Goal: Book appointment/travel/reservation

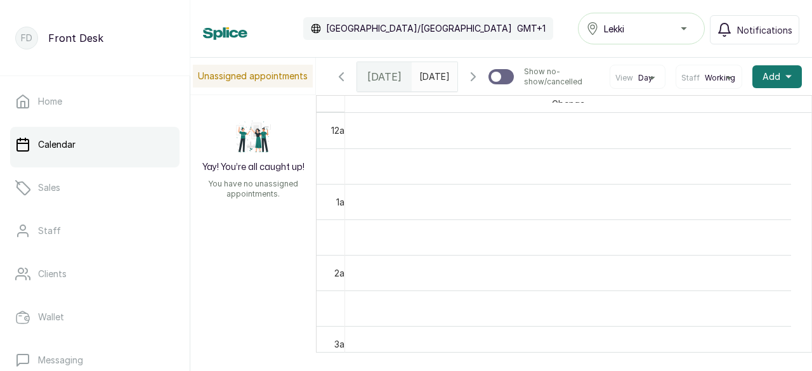
scroll to position [1189, 0]
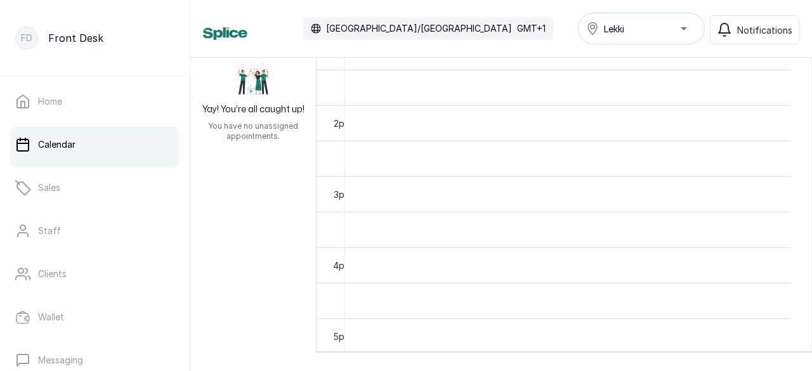
scroll to position [711, 0]
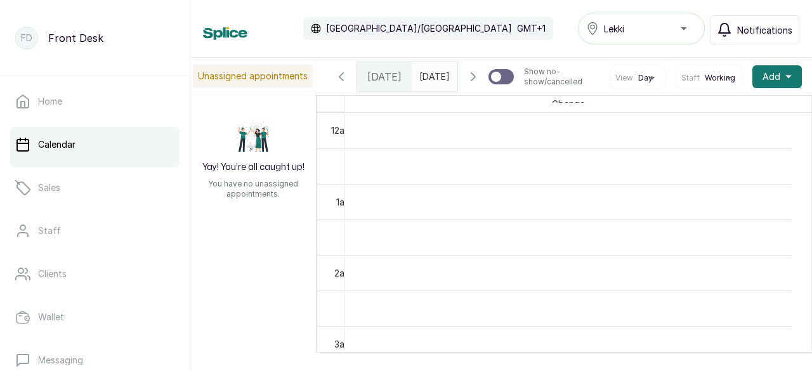
click at [755, 23] on span "Notifications" at bounding box center [765, 29] width 55 height 13
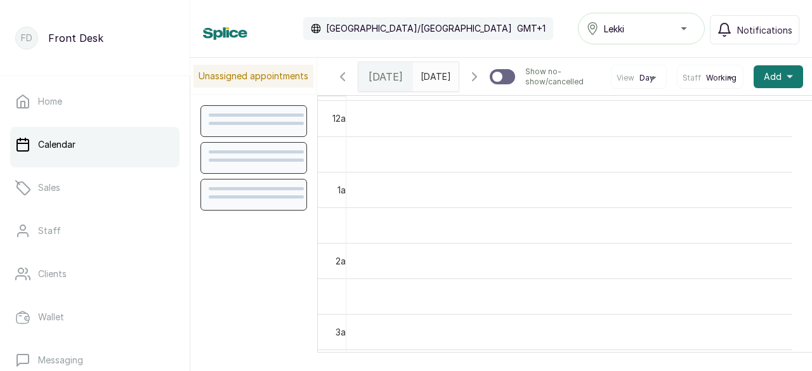
scroll to position [428, 0]
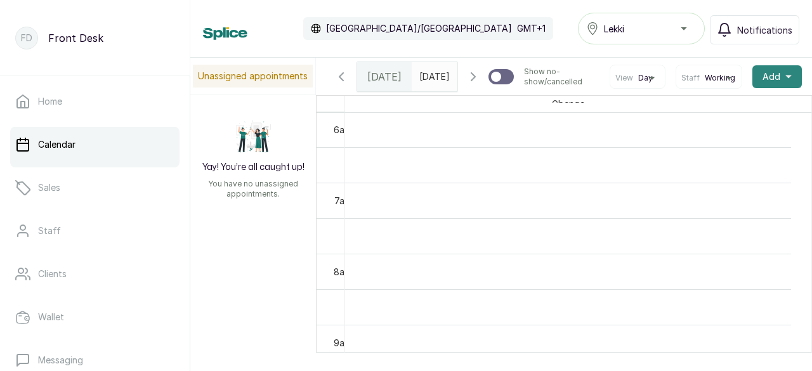
click at [763, 83] on span "Add" at bounding box center [772, 76] width 18 height 13
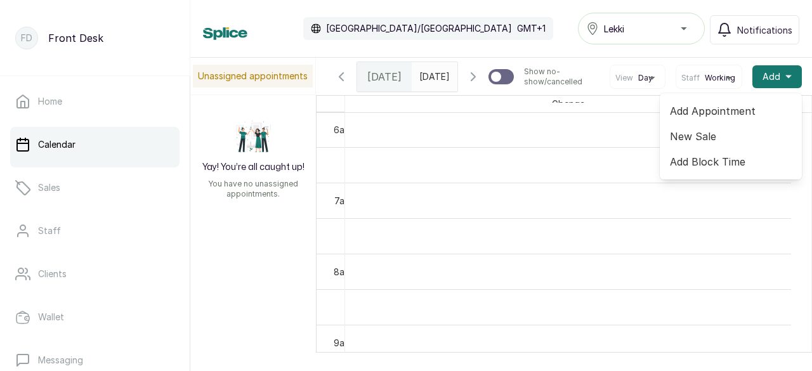
click at [727, 117] on span "Add Appointment" at bounding box center [731, 110] width 122 height 15
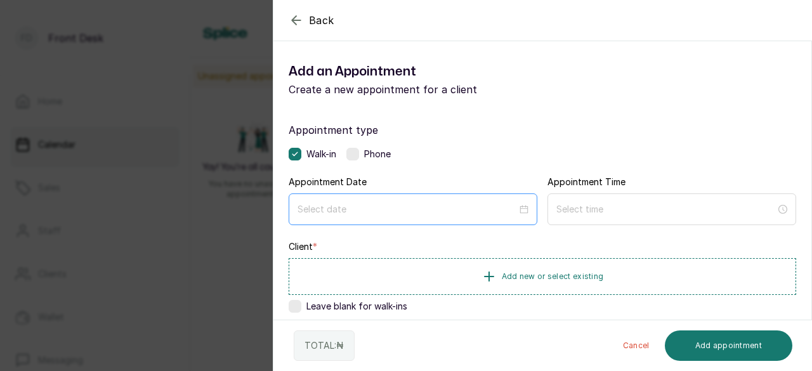
click at [427, 218] on div at bounding box center [413, 210] width 249 height 32
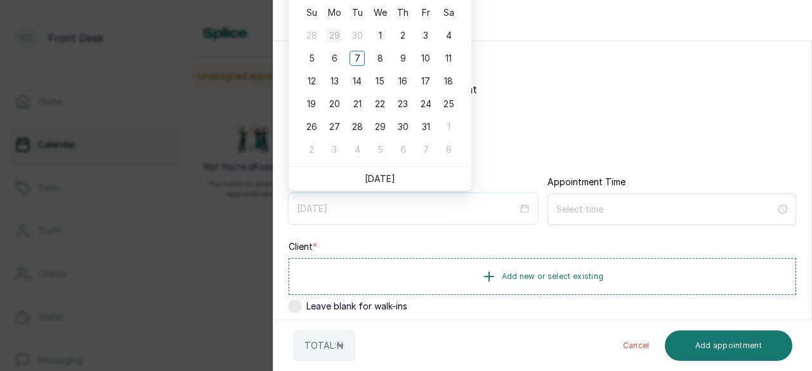
type input "[DATE]"
click at [355, 56] on div "7" at bounding box center [357, 58] width 15 height 15
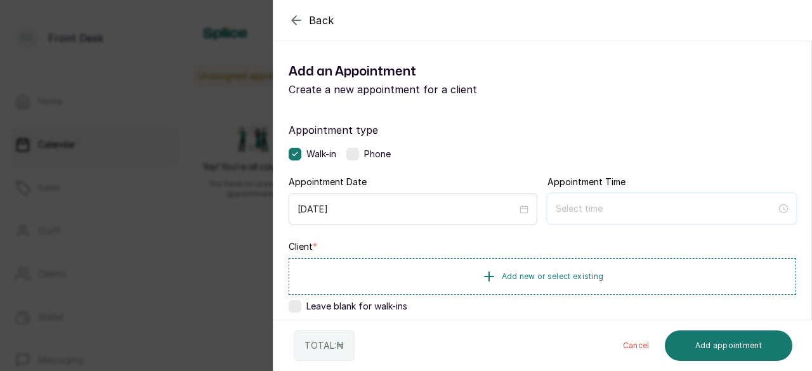
click at [585, 211] on input at bounding box center [666, 209] width 221 height 14
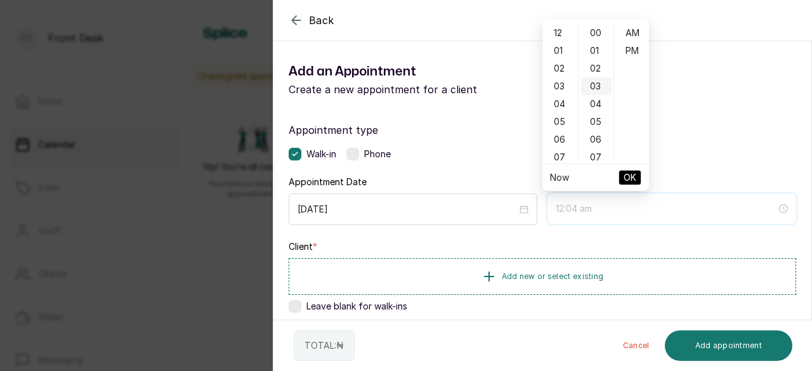
type input "12:03 am"
type input "2:00 am"
click at [561, 67] on div "02" at bounding box center [560, 69] width 30 height 18
type input "2:00 pm"
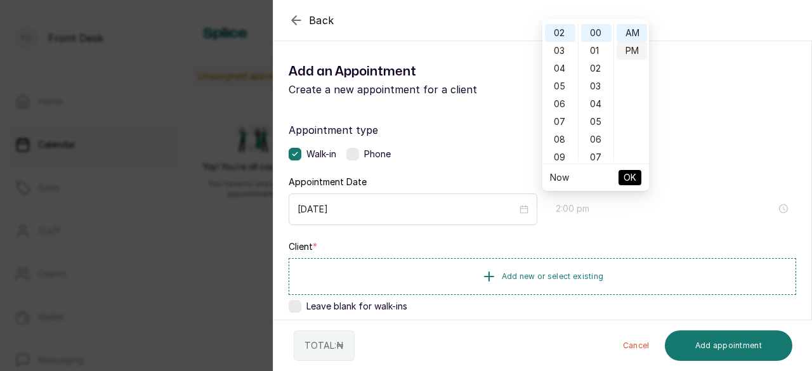
click at [627, 50] on div "PM" at bounding box center [632, 51] width 30 height 18
click at [630, 180] on span "OK" at bounding box center [630, 178] width 13 height 24
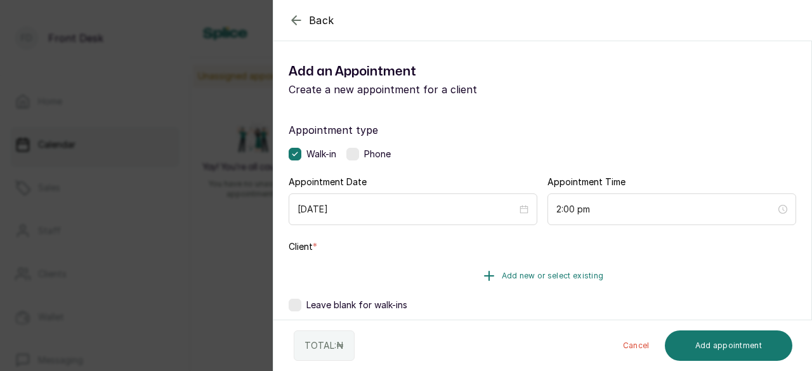
click at [505, 276] on span "Add new or select existing" at bounding box center [553, 276] width 102 height 10
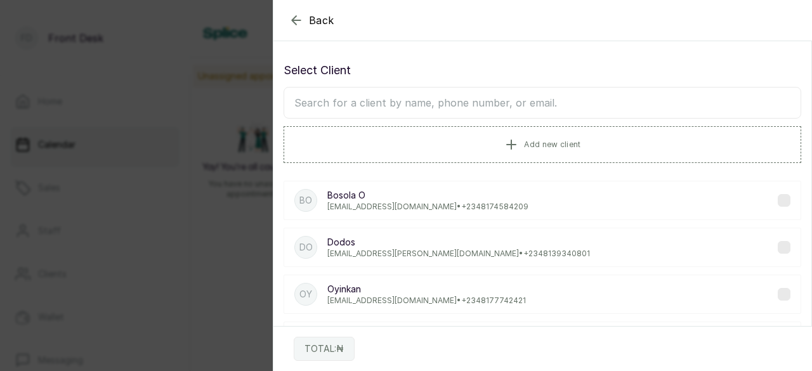
click at [382, 105] on input "text" at bounding box center [543, 103] width 518 height 32
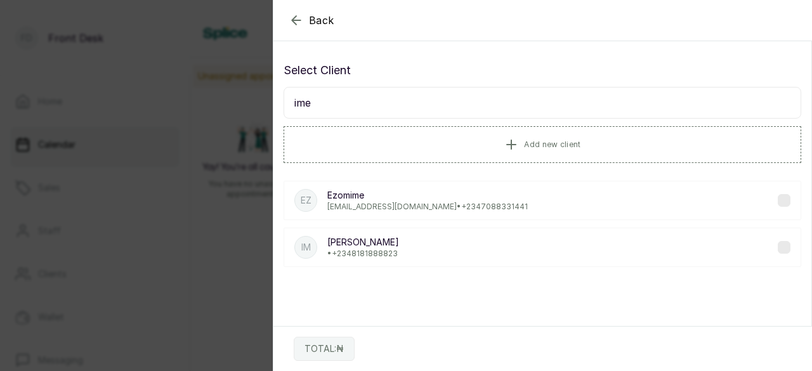
type input "ime"
click at [357, 249] on p "• [PHONE_NUMBER]" at bounding box center [364, 254] width 72 height 10
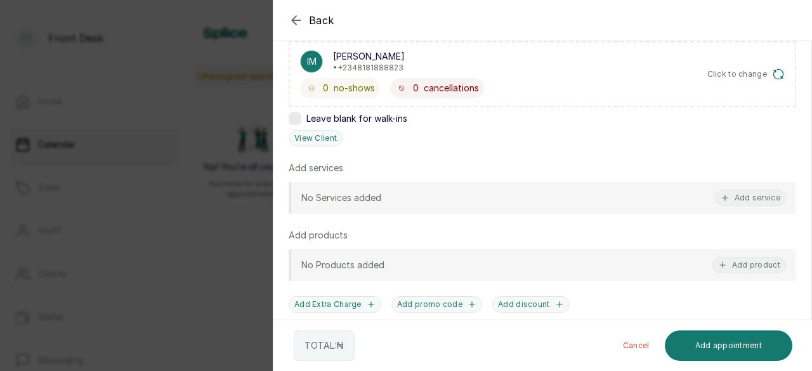
scroll to position [281, 0]
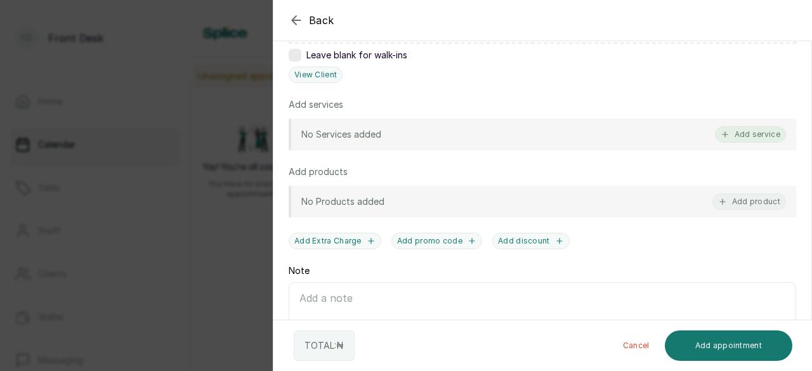
click at [743, 136] on button "Add service" at bounding box center [750, 134] width 71 height 17
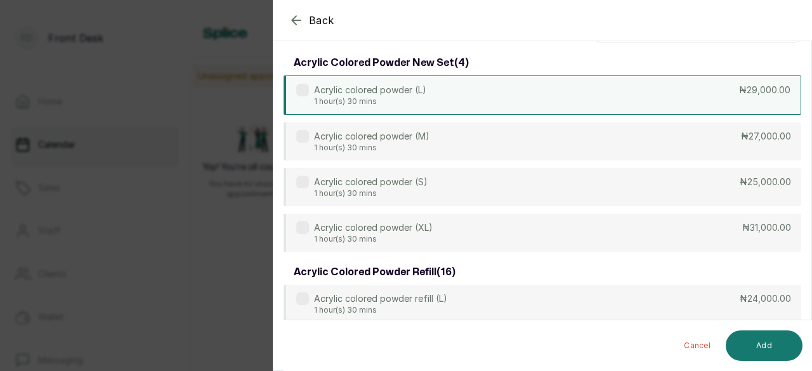
scroll to position [0, 0]
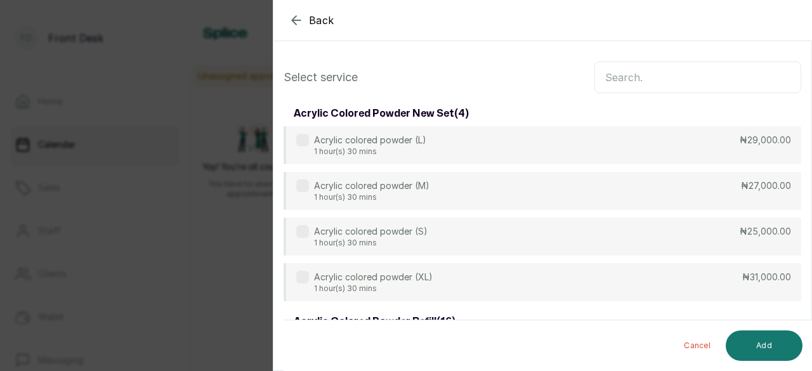
click at [646, 82] on input "text" at bounding box center [698, 78] width 207 height 32
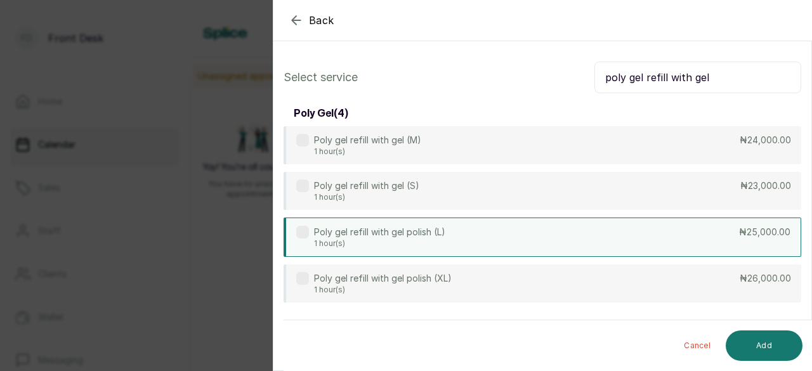
type input "poly gel refill with gel"
click at [519, 242] on div "Poly gel refill with gel polish (L) 1 hour(s) ₦25,000.00" at bounding box center [543, 237] width 518 height 39
click at [776, 346] on button "Add" at bounding box center [764, 346] width 77 height 30
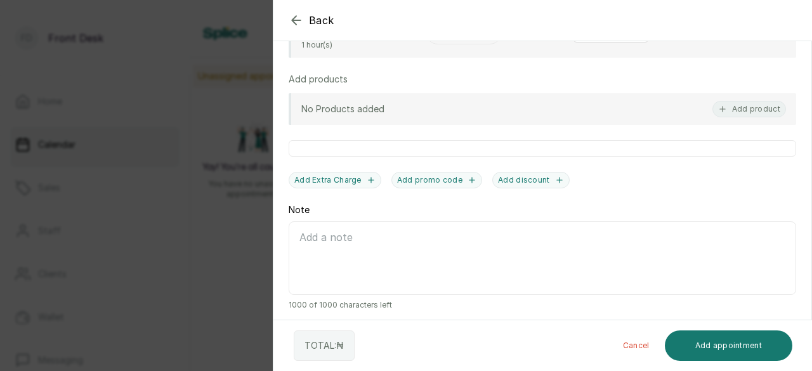
scroll to position [399, 0]
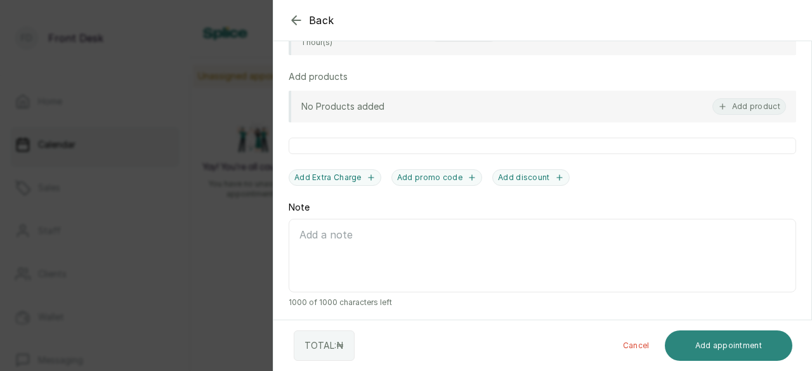
click at [722, 343] on button "Add appointment" at bounding box center [729, 346] width 128 height 30
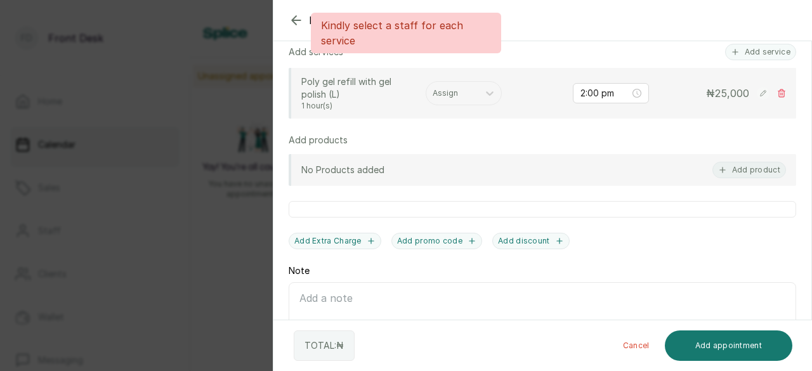
scroll to position [272, 0]
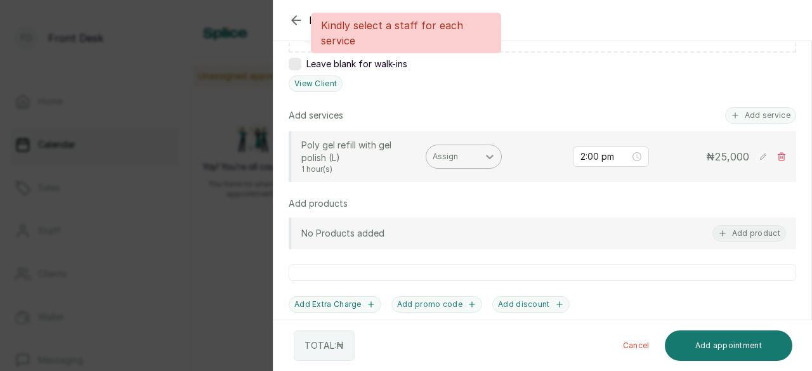
click at [482, 154] on div at bounding box center [490, 156] width 23 height 23
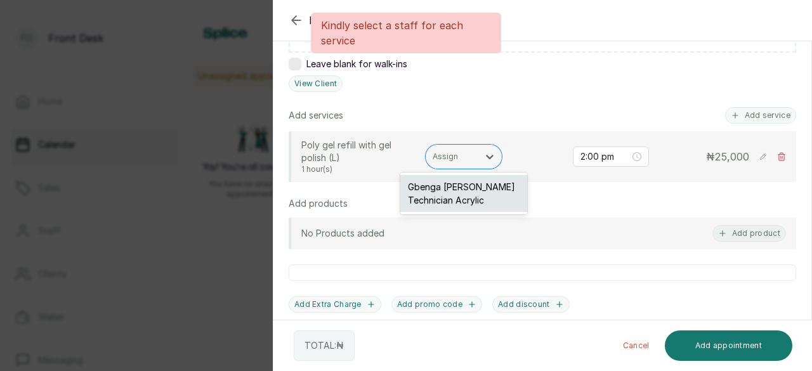
click at [453, 192] on div "Gbenga [PERSON_NAME] Technician Acrylic" at bounding box center [464, 193] width 127 height 37
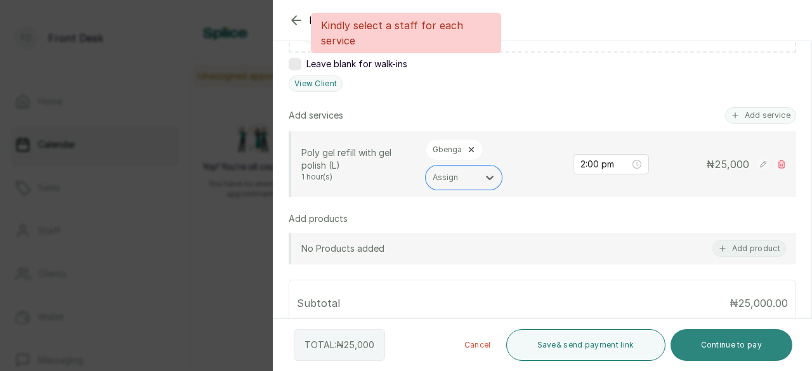
click at [722, 347] on button "Continue to pay" at bounding box center [732, 345] width 123 height 32
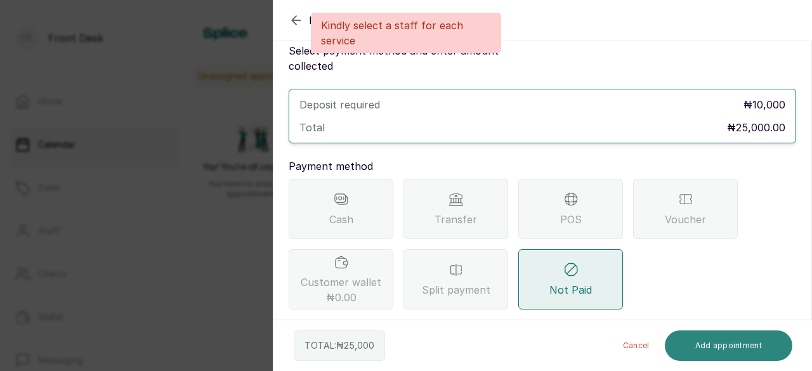
scroll to position [22, 0]
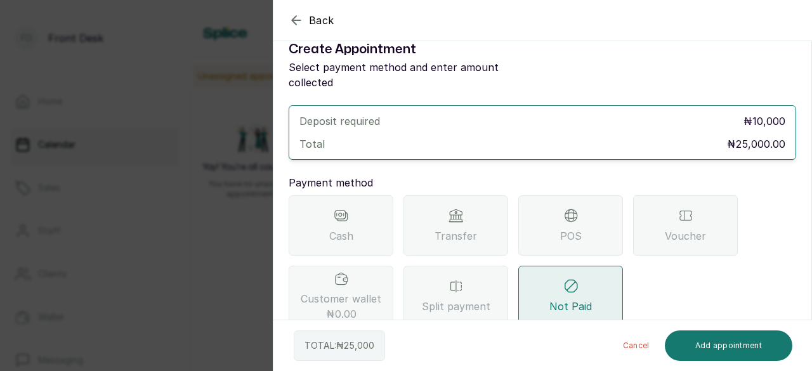
click at [295, 22] on icon "button" at bounding box center [296, 20] width 8 height 8
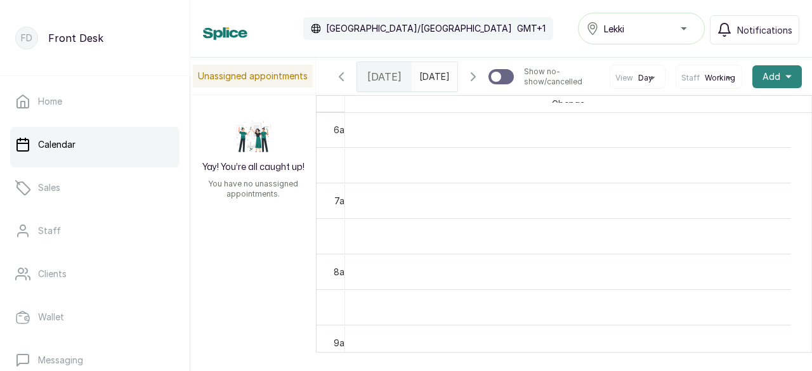
click at [772, 88] on button "Add +" at bounding box center [778, 76] width 50 height 23
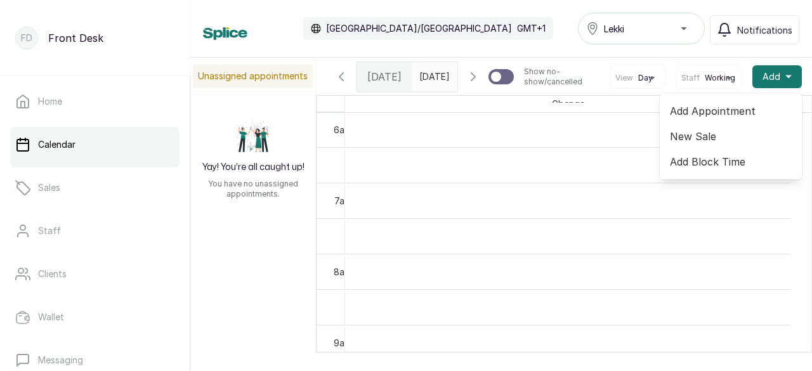
click at [689, 119] on span "Add Appointment" at bounding box center [731, 110] width 122 height 15
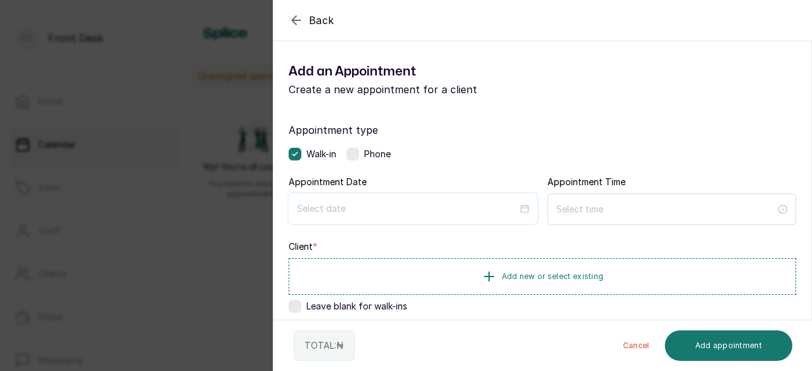
click at [399, 213] on input at bounding box center [407, 209] width 221 height 14
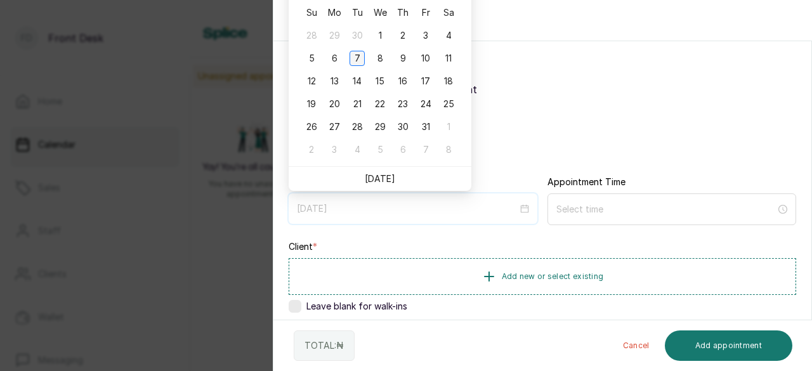
type input "[DATE]"
drag, startPoint x: 359, startPoint y: 58, endPoint x: 377, endPoint y: 69, distance: 21.1
click at [358, 58] on div "7" at bounding box center [357, 58] width 15 height 15
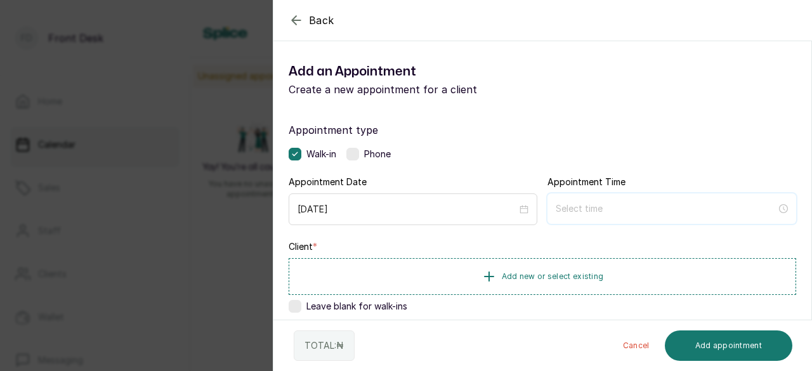
click at [590, 206] on input at bounding box center [666, 209] width 221 height 14
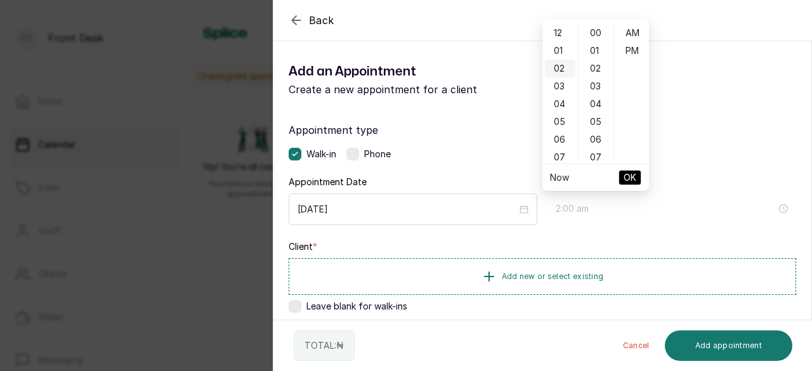
click at [556, 69] on div "02" at bounding box center [560, 69] width 30 height 18
type input "2:00 pm"
click at [632, 51] on div "PM" at bounding box center [632, 51] width 30 height 18
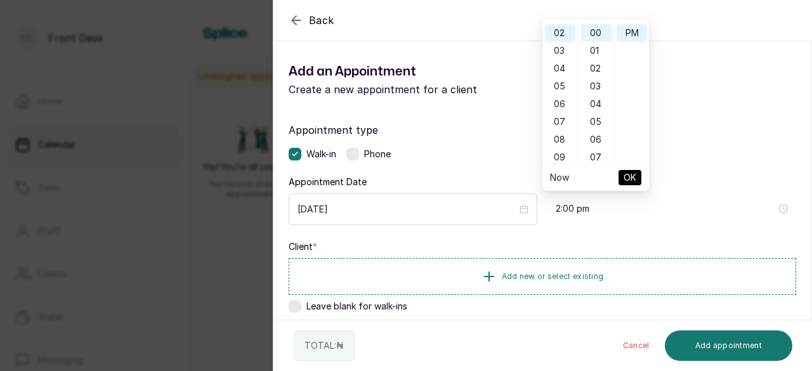
click at [628, 180] on span "OK" at bounding box center [630, 178] width 13 height 24
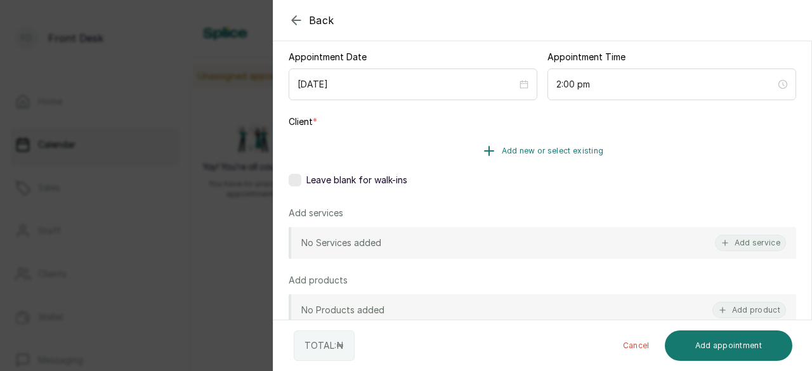
scroll to position [127, 0]
click at [524, 154] on button "Add new or select existing" at bounding box center [543, 149] width 508 height 36
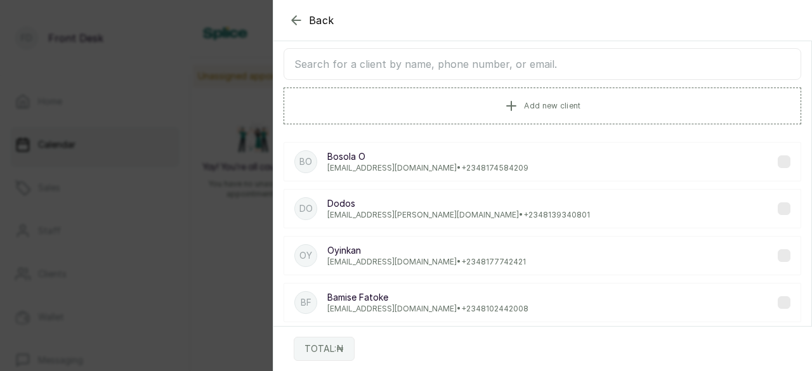
scroll to position [0, 0]
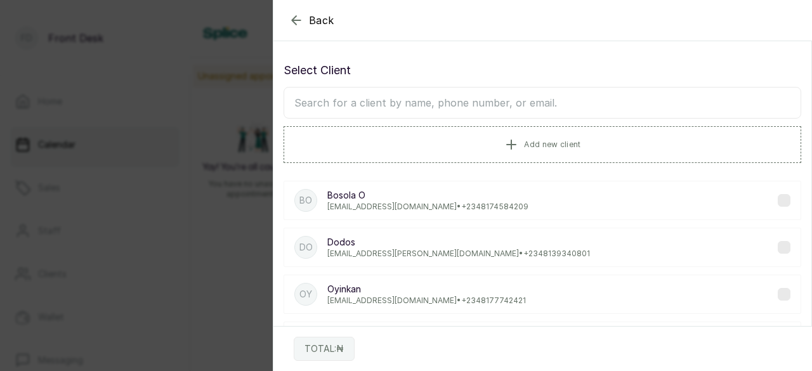
click at [480, 96] on input "text" at bounding box center [543, 103] width 518 height 32
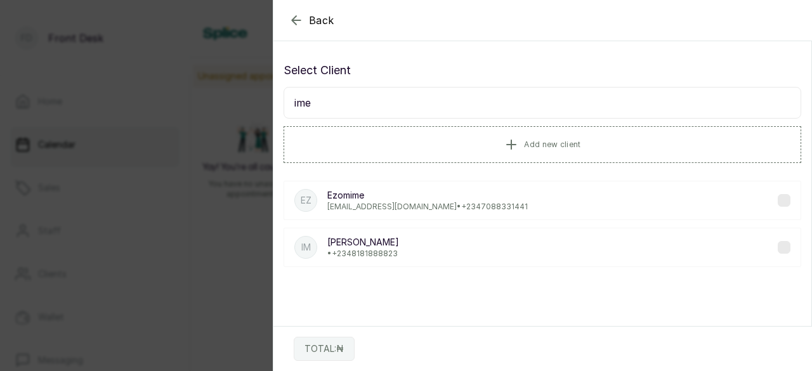
type input "ime"
click at [401, 244] on div "Im [PERSON_NAME] • [PHONE_NUMBER]" at bounding box center [543, 247] width 518 height 39
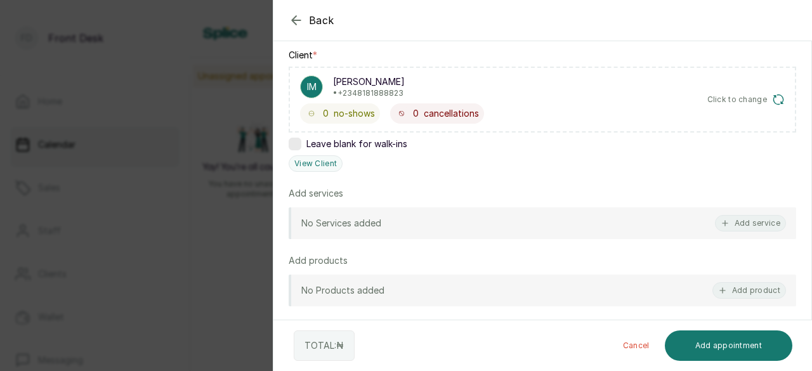
scroll to position [254, 0]
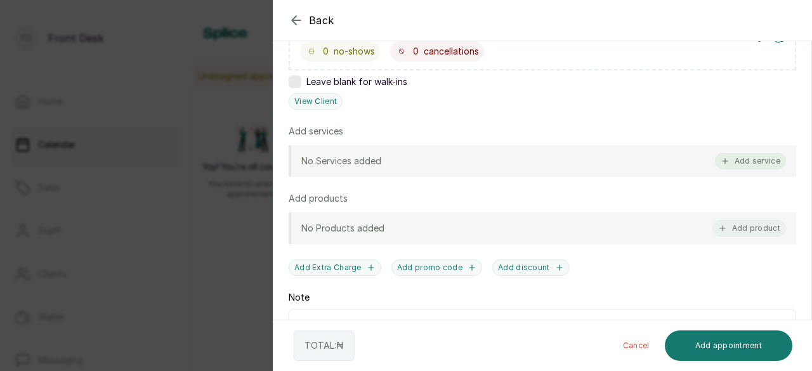
click at [749, 157] on button "Add service" at bounding box center [750, 161] width 71 height 17
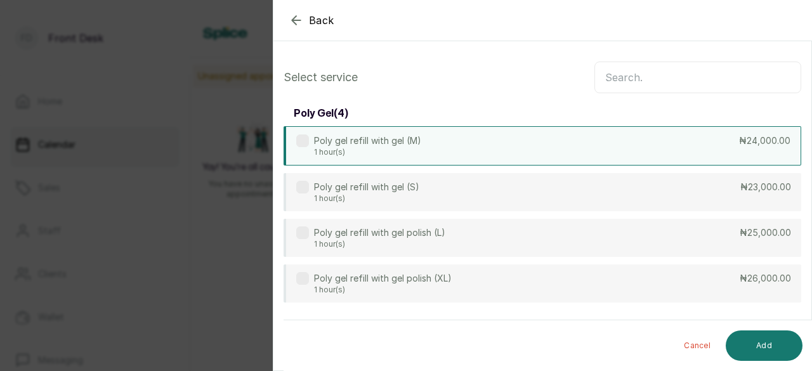
scroll to position [0, 0]
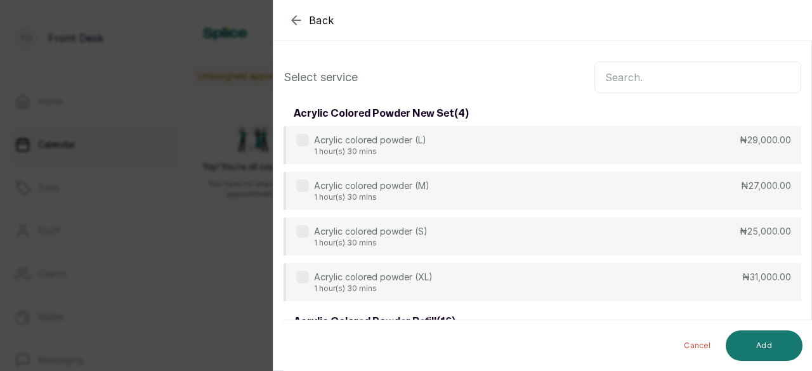
click at [627, 72] on input "text" at bounding box center [698, 78] width 207 height 32
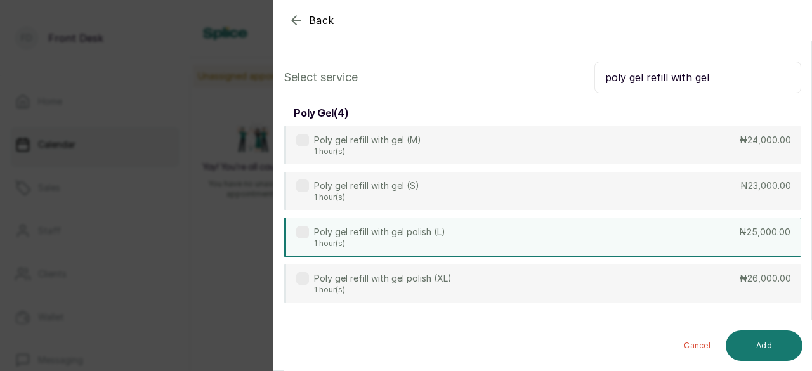
type input "poly gel refill with gel"
click at [567, 246] on div "Poly gel refill with gel polish (L) 1 hour(s) ₦25,000.00" at bounding box center [543, 237] width 518 height 39
click at [744, 346] on button "Add" at bounding box center [764, 346] width 77 height 30
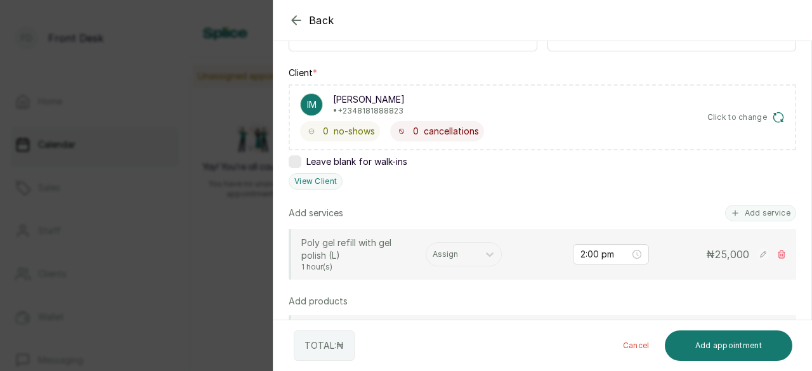
scroll to position [145, 0]
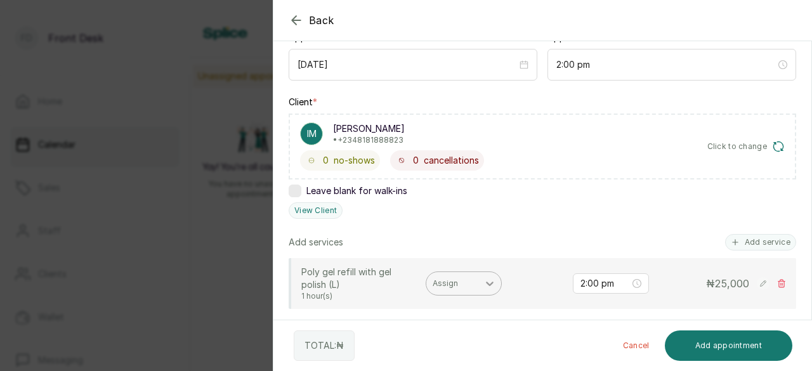
click at [486, 290] on div at bounding box center [490, 283] width 23 height 23
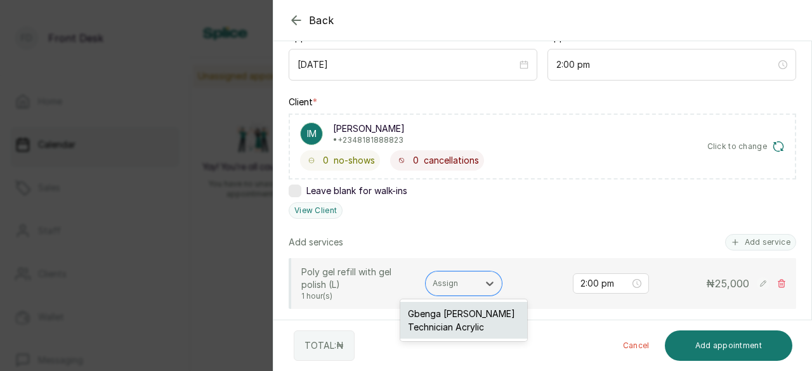
click at [474, 317] on div "Gbenga [PERSON_NAME] Technician Acrylic" at bounding box center [464, 320] width 127 height 37
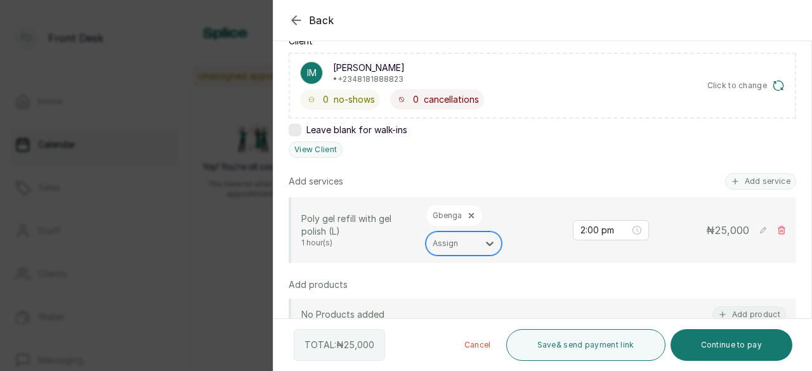
scroll to position [187, 0]
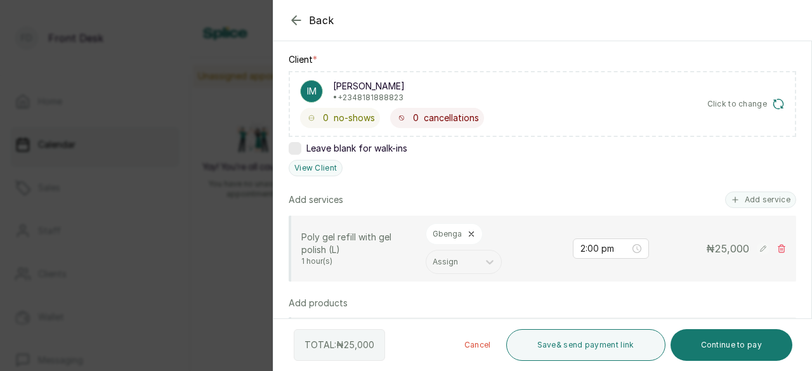
click at [759, 101] on button "Click to change" at bounding box center [747, 104] width 78 height 13
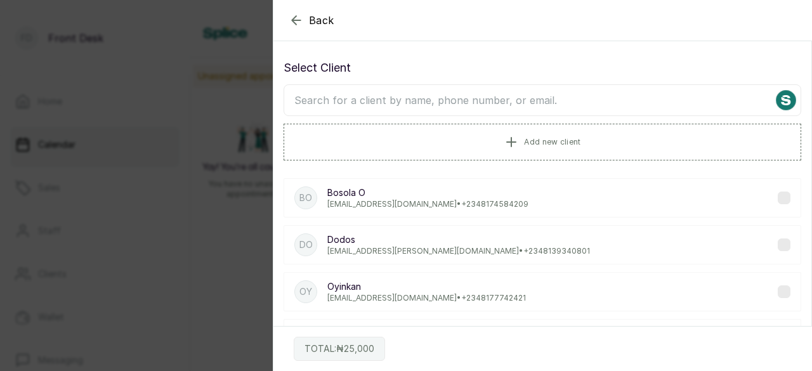
scroll to position [0, 0]
click at [518, 142] on button "Add new client" at bounding box center [543, 144] width 518 height 36
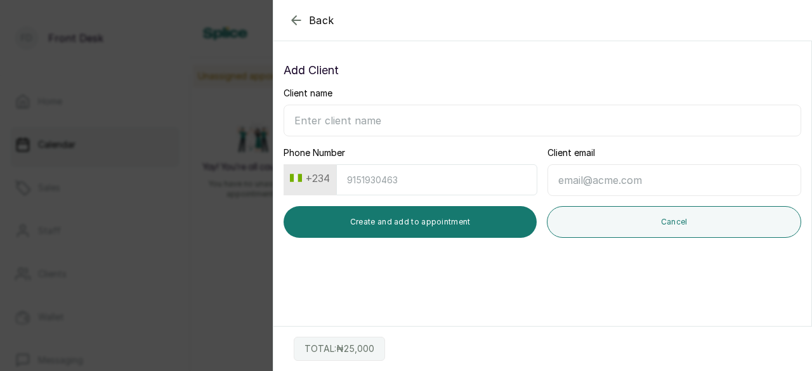
click at [389, 181] on input "Phone Number" at bounding box center [436, 179] width 201 height 31
click at [609, 182] on input "Client email" at bounding box center [675, 180] width 254 height 32
type input "[EMAIL_ADDRESS][DOMAIN_NAME]"
click at [420, 171] on input "Phone Number" at bounding box center [436, 179] width 201 height 31
type input "8181888823"
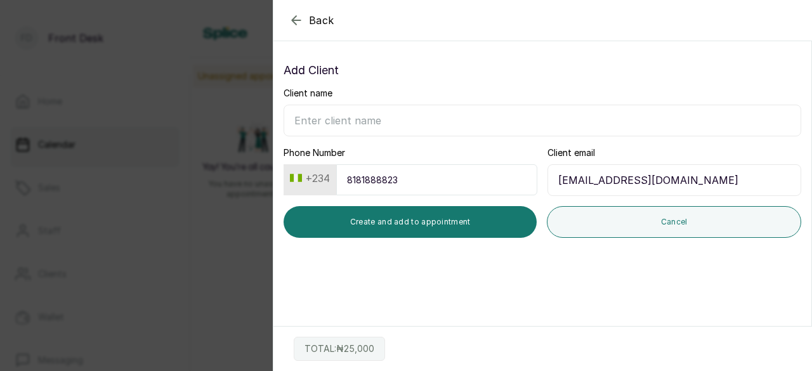
click at [402, 121] on input "Client name" at bounding box center [543, 121] width 518 height 32
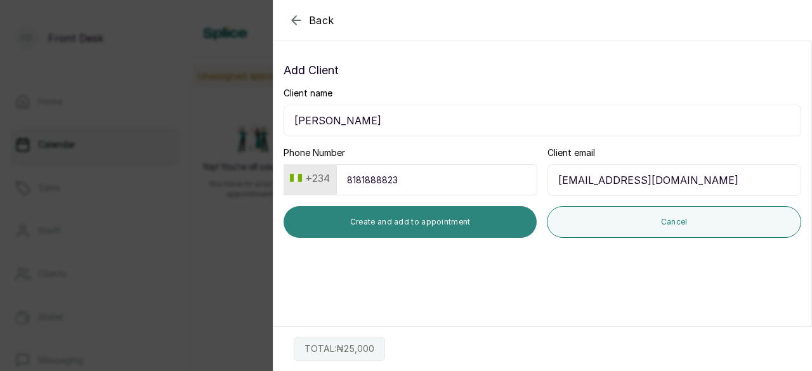
type input "[PERSON_NAME]"
click at [457, 219] on button "Create and add to appointment" at bounding box center [410, 222] width 253 height 32
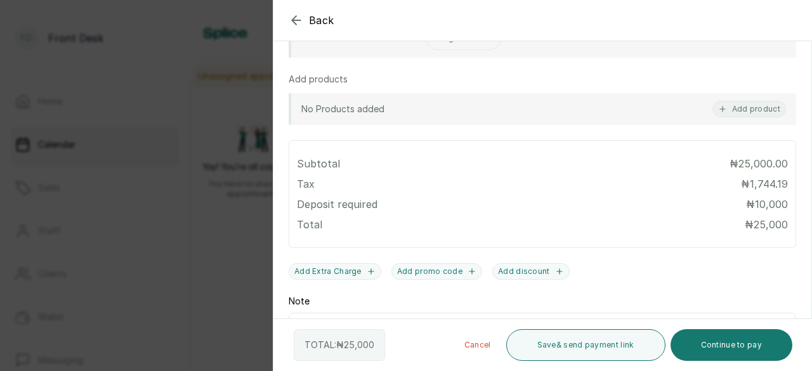
scroll to position [381, 0]
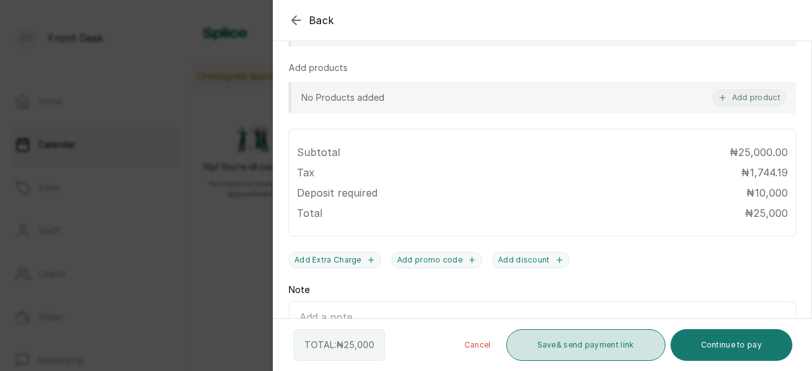
click at [599, 350] on button "Save & send payment link" at bounding box center [586, 345] width 159 height 32
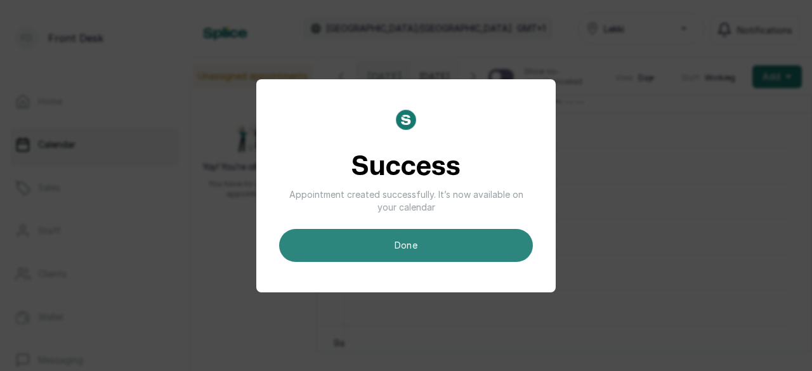
click at [473, 250] on button "done" at bounding box center [406, 245] width 254 height 33
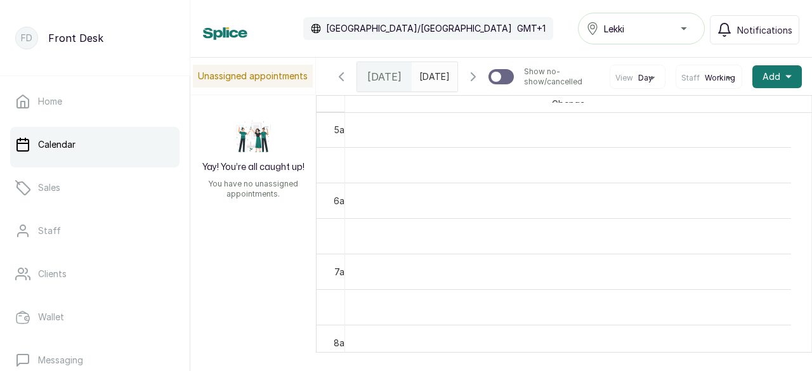
scroll to position [0, 0]
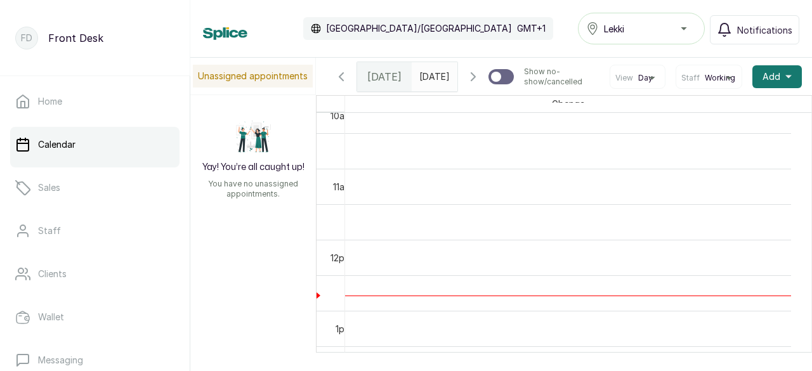
scroll to position [809, 0]
